Goal: Task Accomplishment & Management: Use online tool/utility

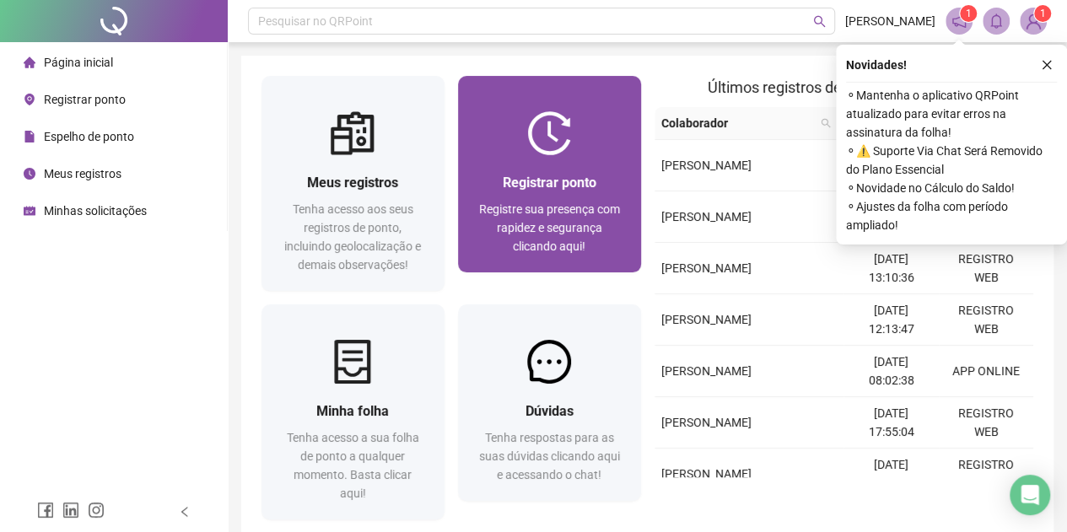
click at [548, 248] on span "Registre sua presença com rapidez e segurança clicando aqui!" at bounding box center [549, 227] width 141 height 51
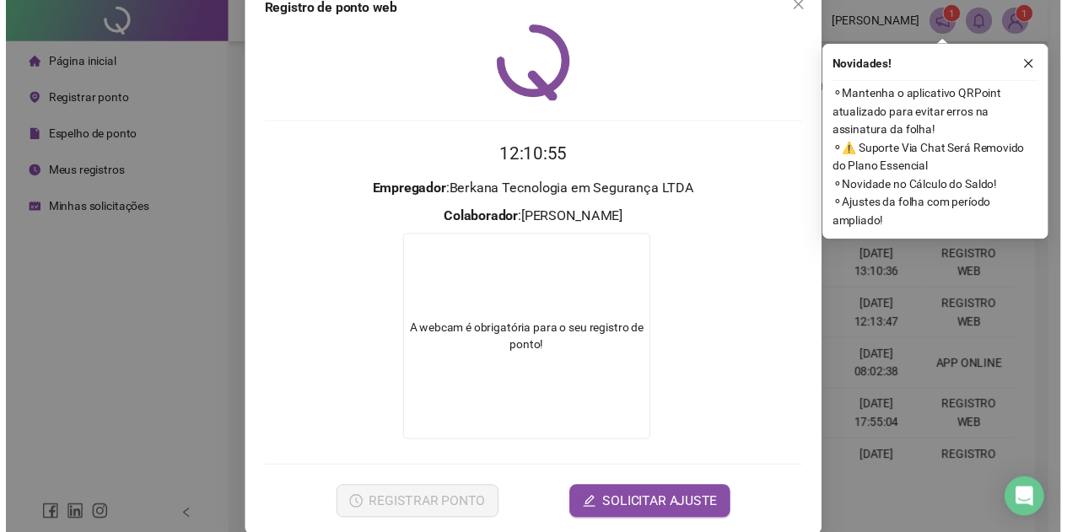
scroll to position [57, 0]
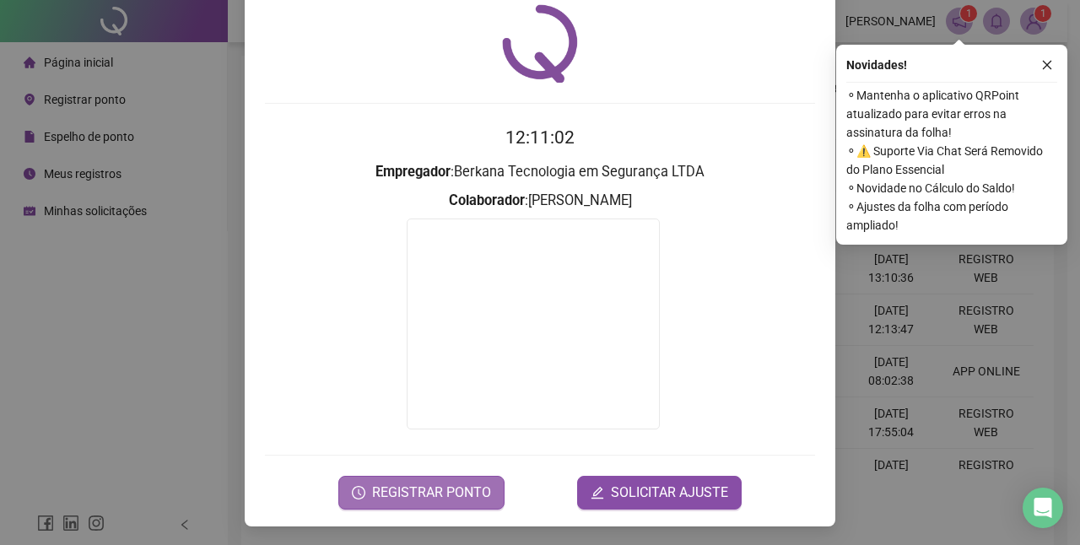
click at [462, 489] on span "REGISTRAR PONTO" at bounding box center [431, 493] width 119 height 20
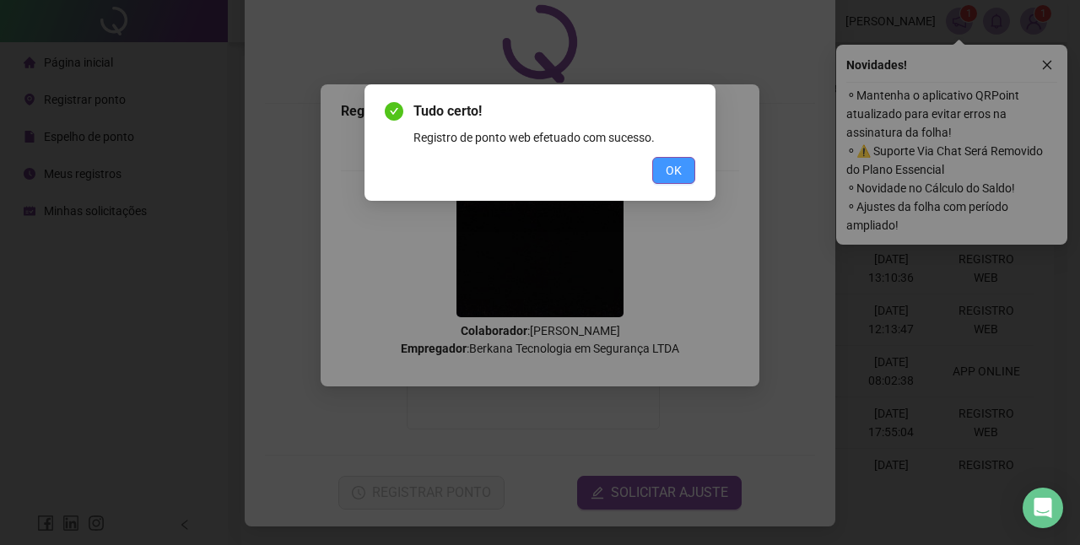
click at [659, 167] on button "OK" at bounding box center [673, 170] width 43 height 27
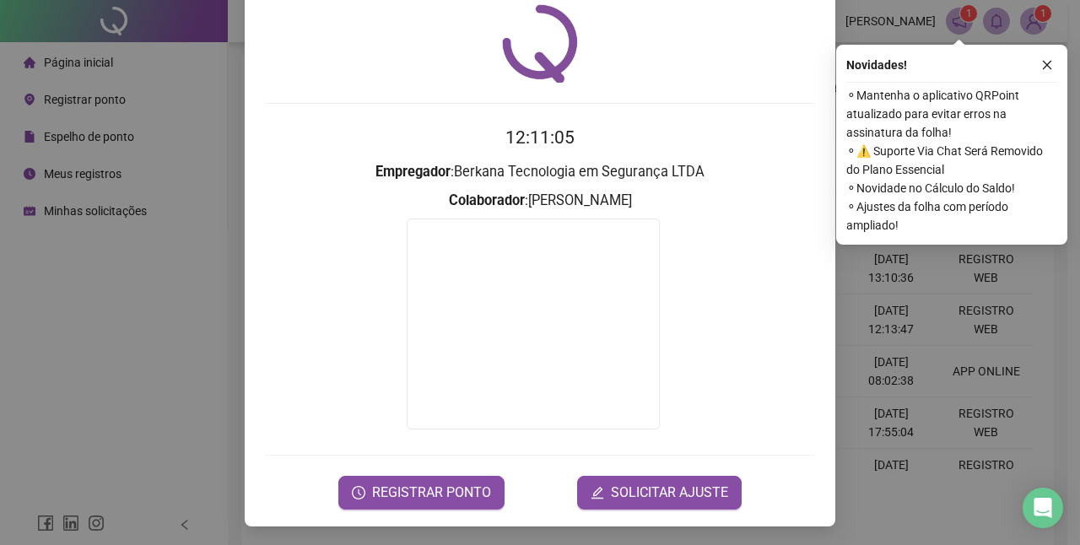
click at [193, 398] on div "Registro de ponto web 12:11:05 Empregador : Berkana Tecnologia em Segurança LTD…" at bounding box center [540, 272] width 1080 height 545
